Goal: Navigation & Orientation: Find specific page/section

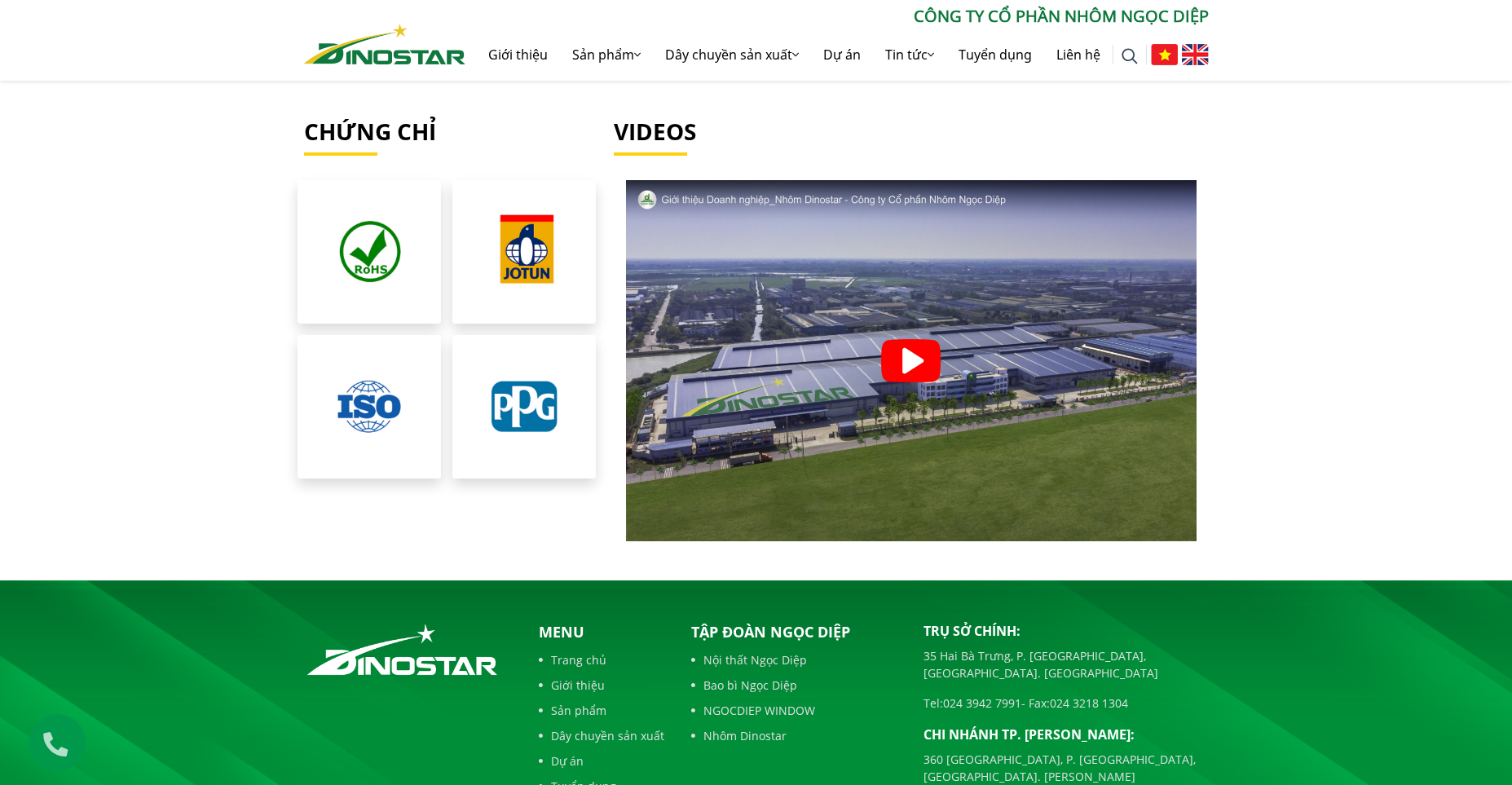
scroll to position [3665, 0]
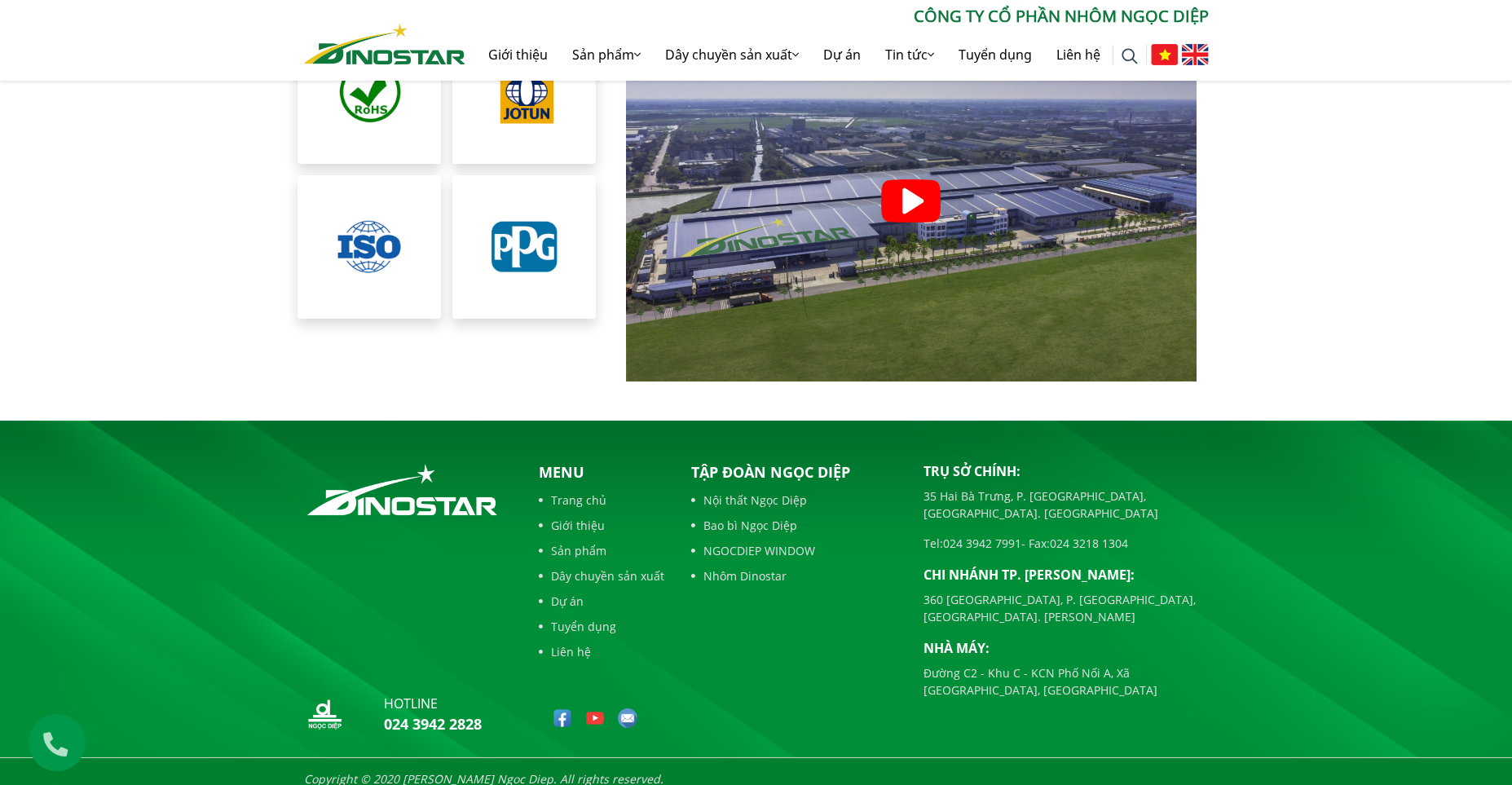
click at [587, 542] on link "Sản phẩm" at bounding box center [601, 550] width 125 height 17
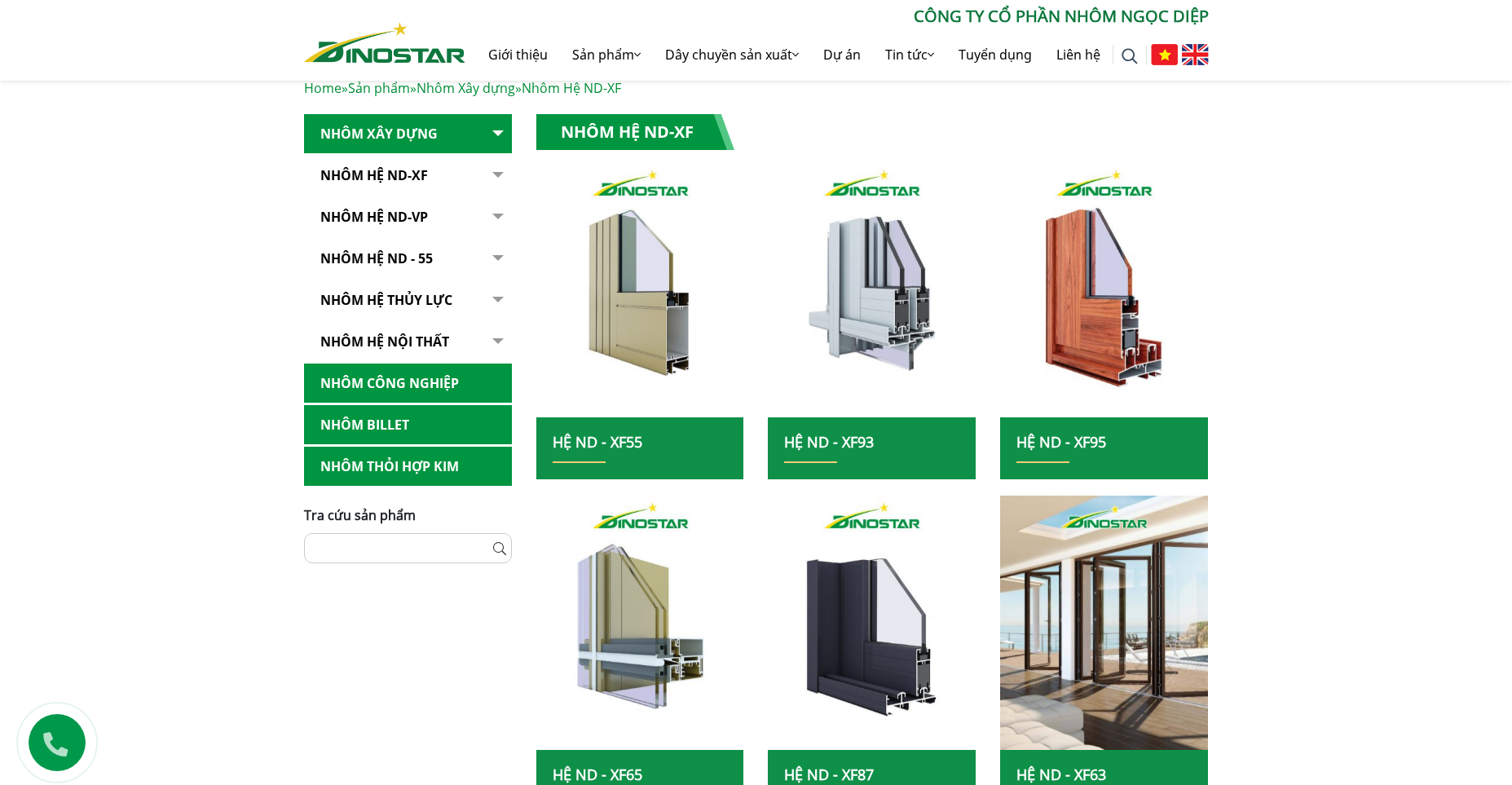
scroll to position [244, 0]
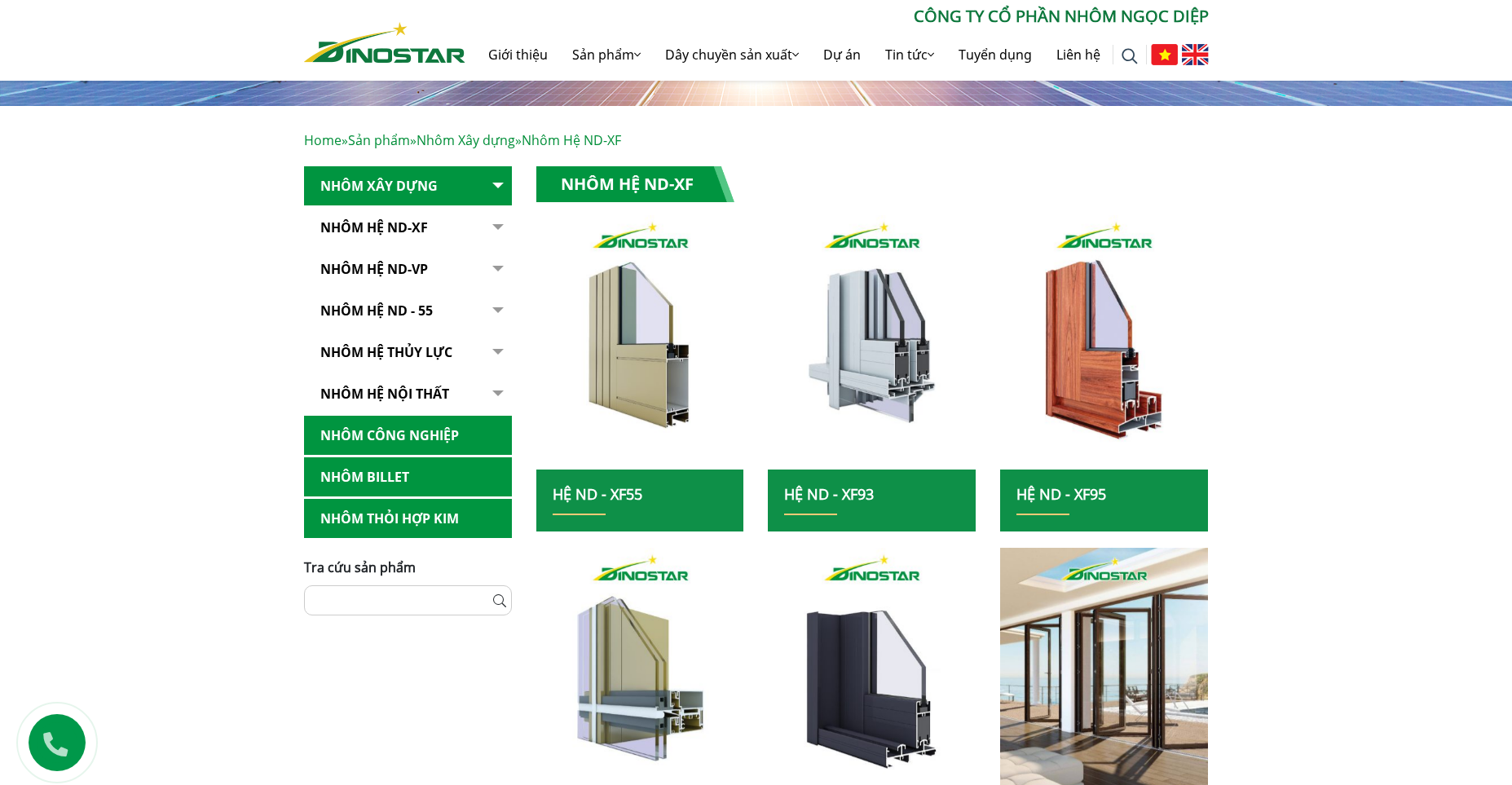
click at [414, 395] on link "Nhôm hệ nội thất" at bounding box center [407, 394] width 208 height 40
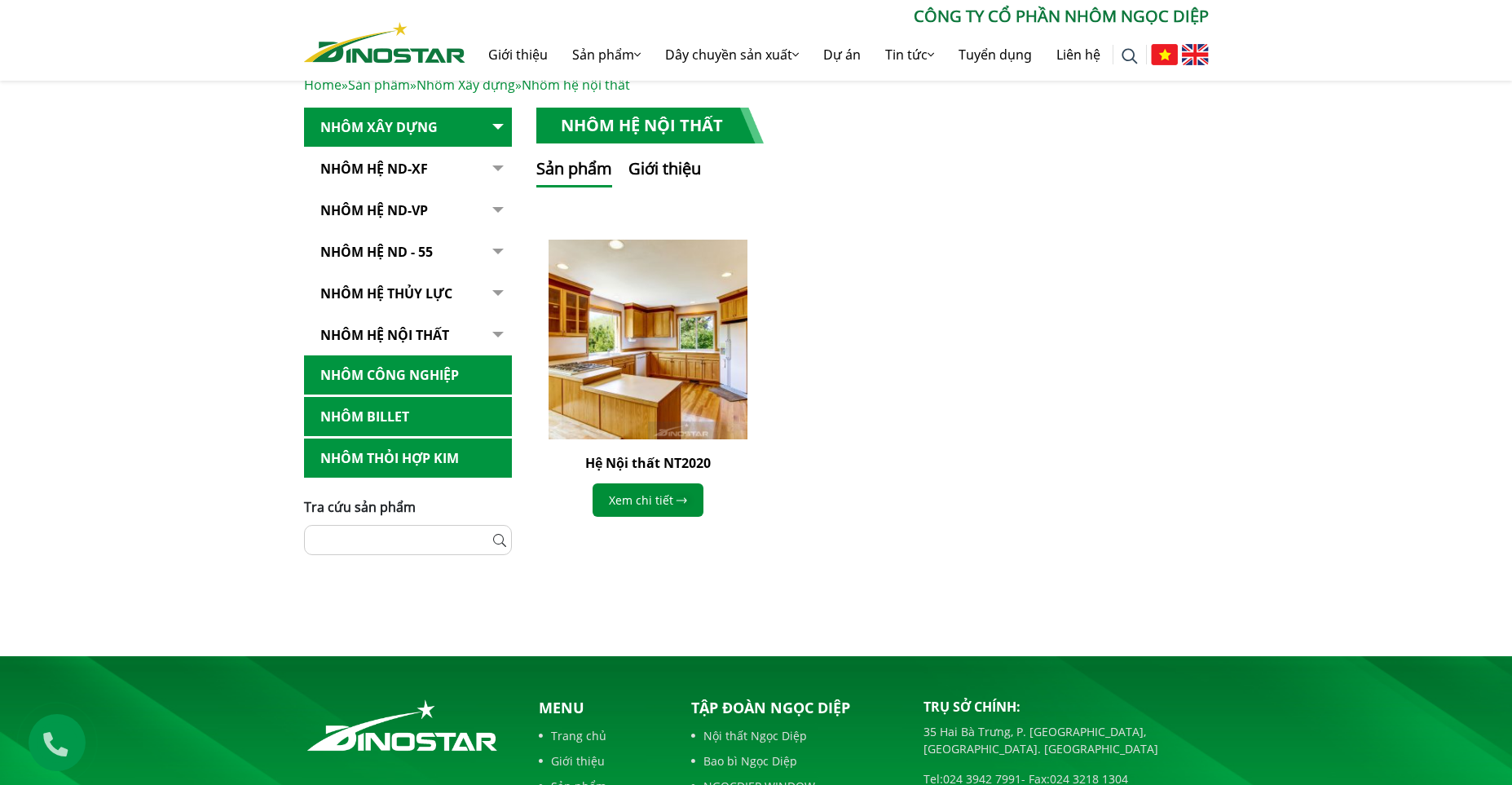
scroll to position [326, 0]
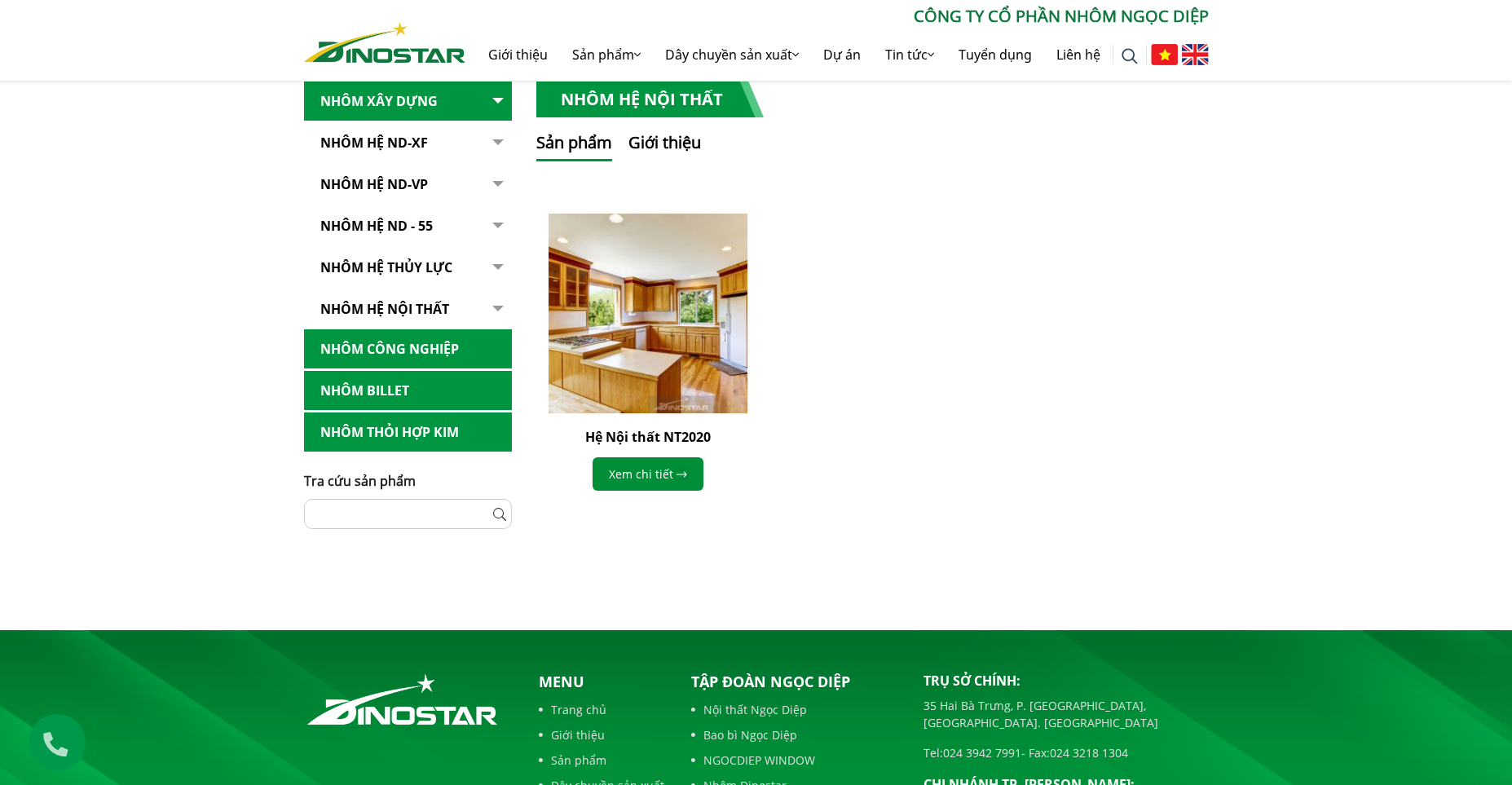
click at [389, 268] on link "Nhôm hệ thủy lực" at bounding box center [407, 268] width 208 height 40
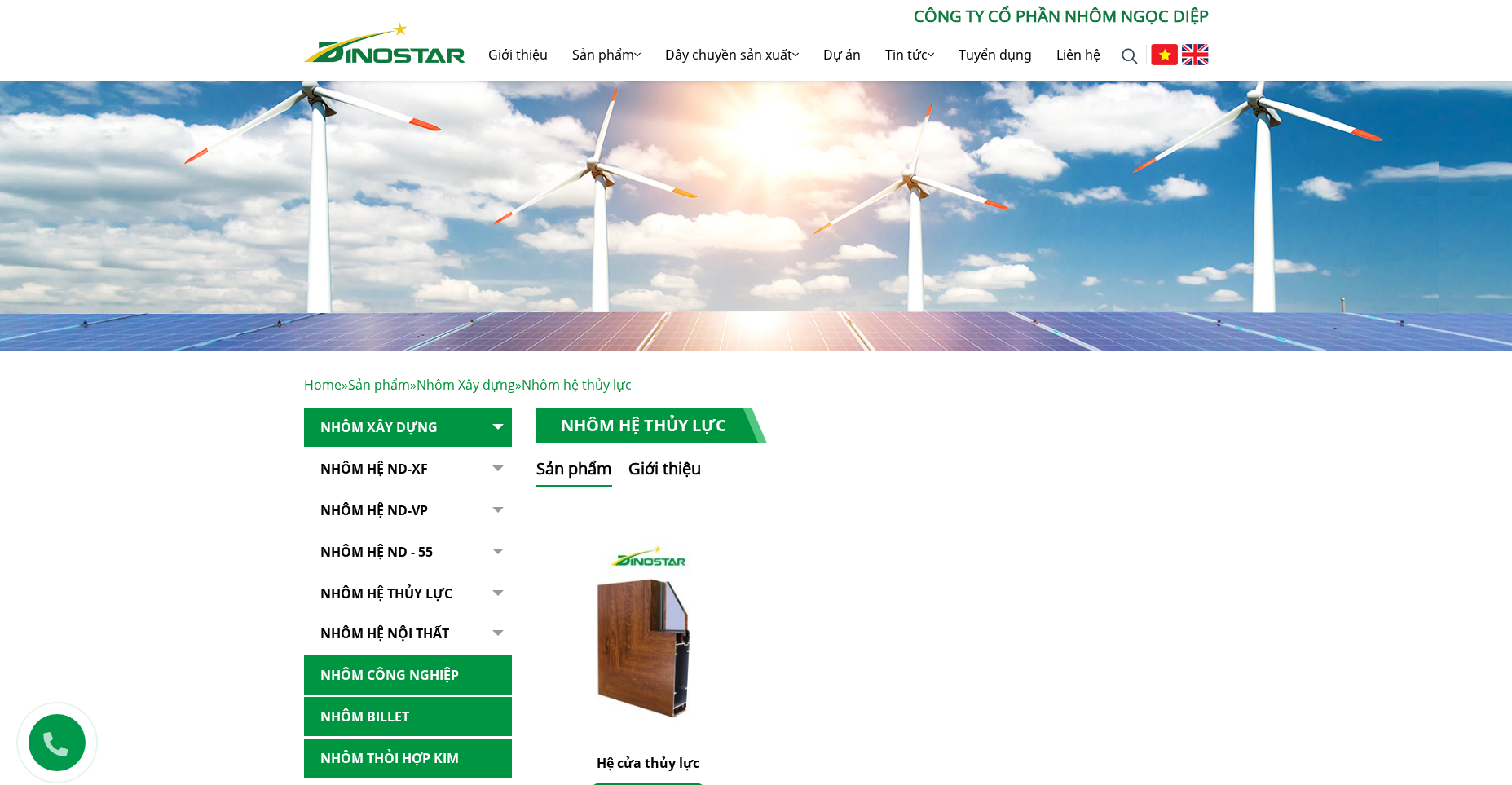
scroll to position [244, 0]
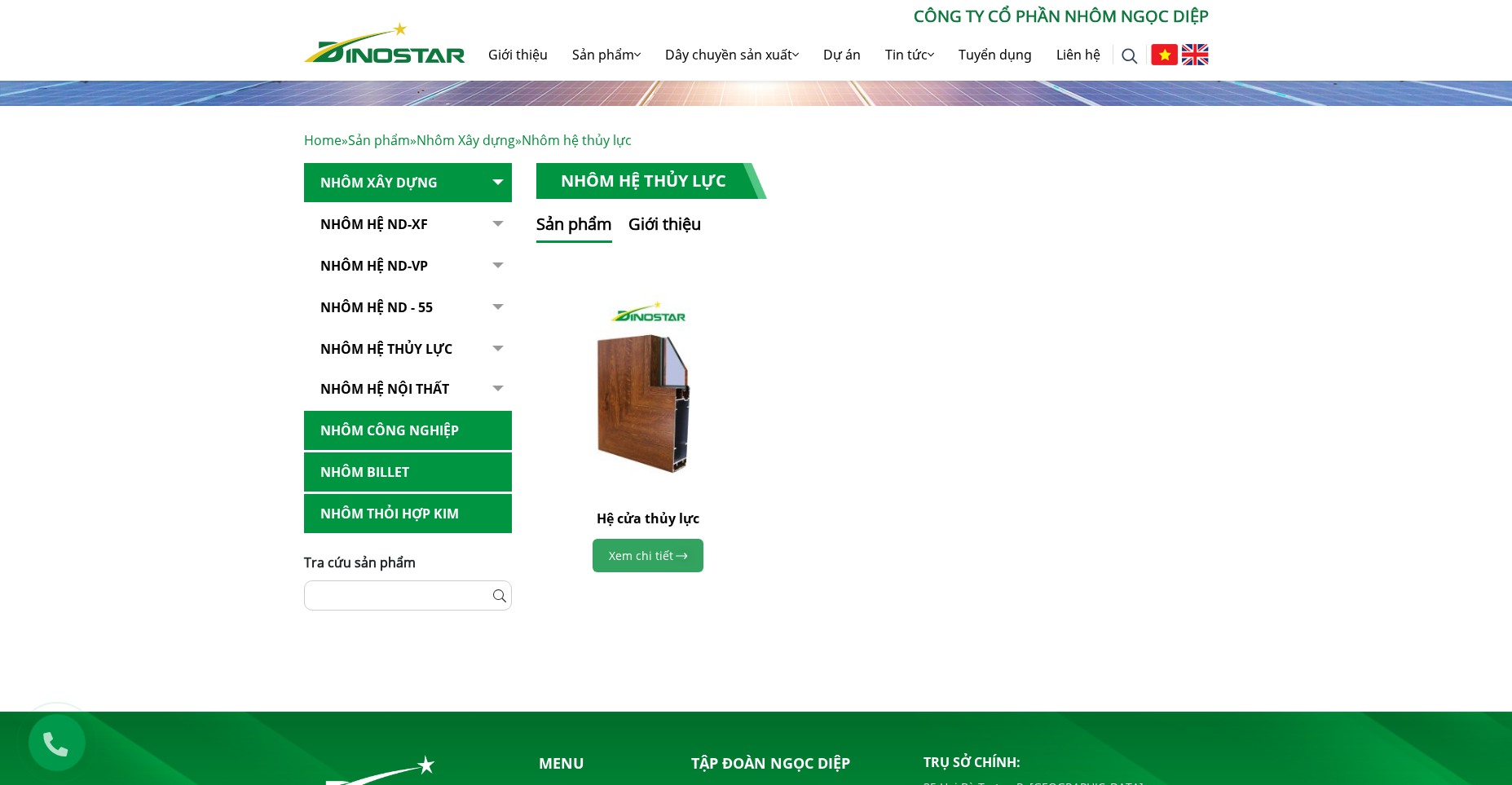
click at [676, 555] on img at bounding box center [681, 555] width 13 height 7
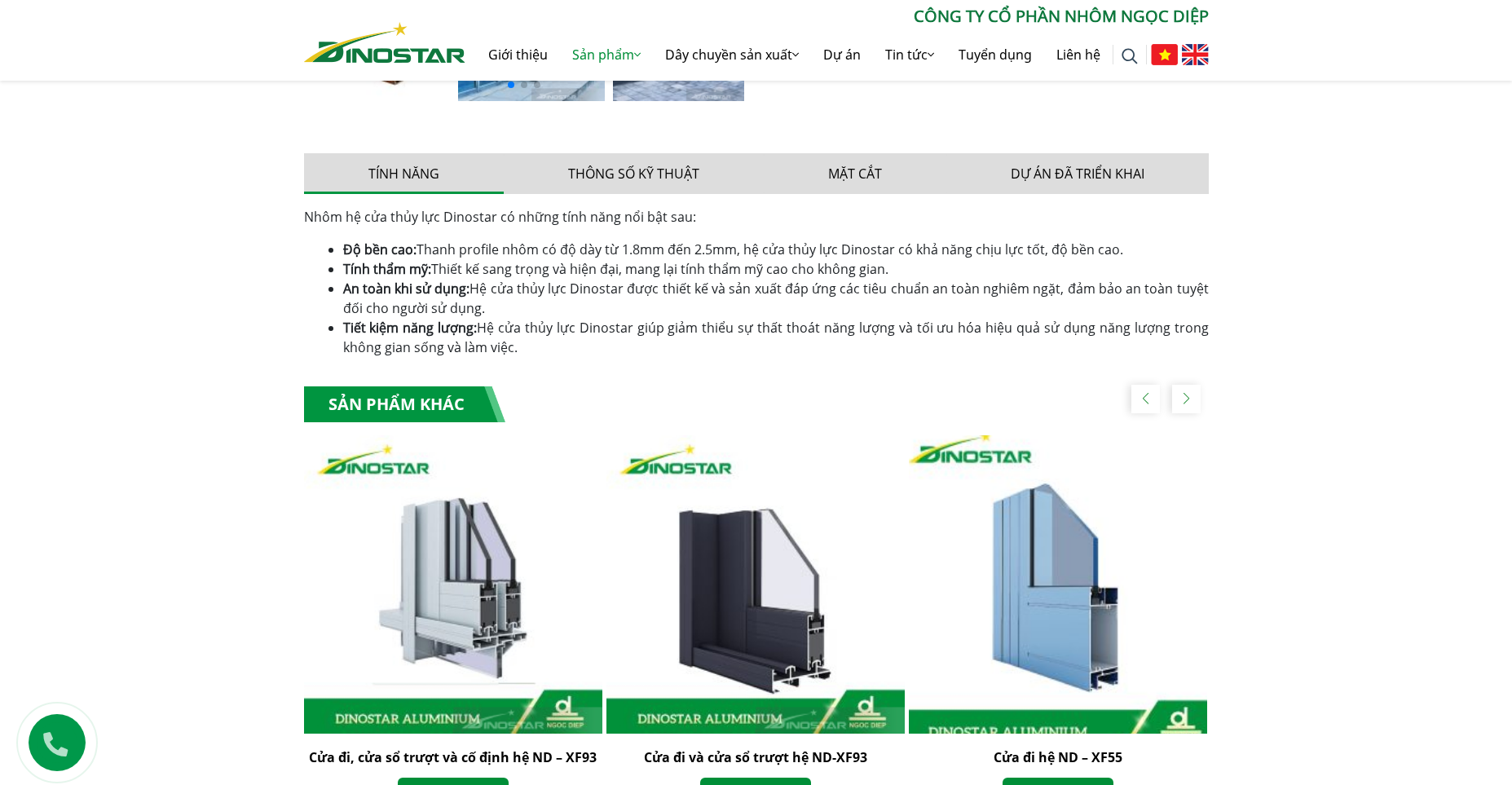
scroll to position [1385, 0]
